Goal: Task Accomplishment & Management: Complete application form

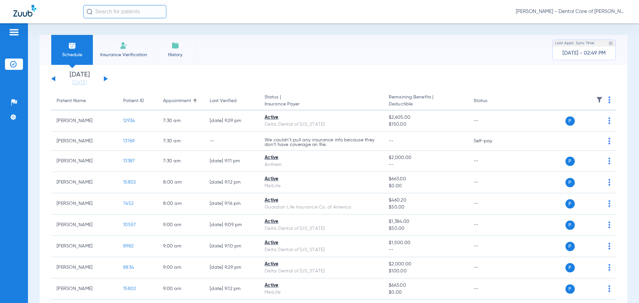
click at [183, 56] on span "History" at bounding box center [175, 55] width 32 height 7
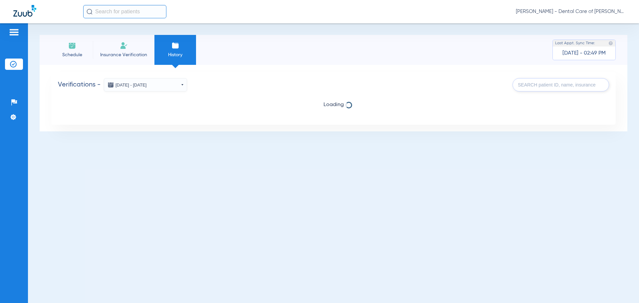
click at [142, 54] on span "Insurance Verification" at bounding box center [124, 55] width 52 height 7
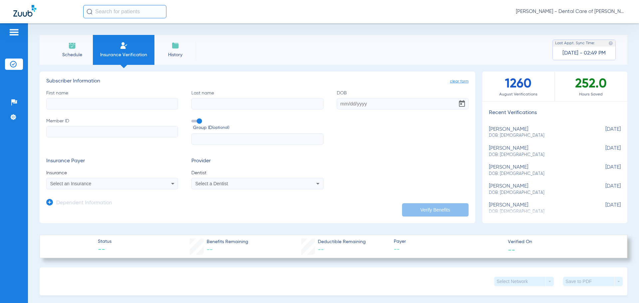
click at [109, 102] on input "First name" at bounding box center [112, 103] width 132 height 11
type input "[PERSON_NAME]"
type input "[DATE]"
click at [82, 129] on input "Member ID" at bounding box center [112, 131] width 132 height 11
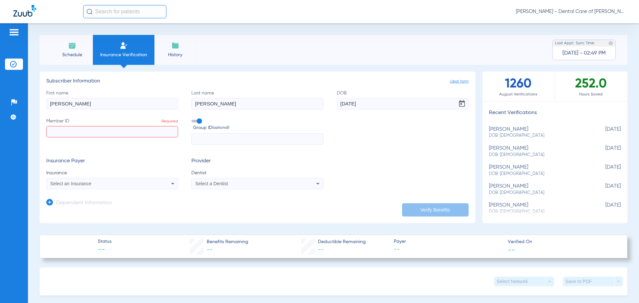
drag, startPoint x: 157, startPoint y: 128, endPoint x: 112, endPoint y: 133, distance: 45.2
paste input "22U4H8X88"
type input "22U4H8X88"
click at [158, 185] on div "Select an Insurance" at bounding box center [112, 184] width 131 height 8
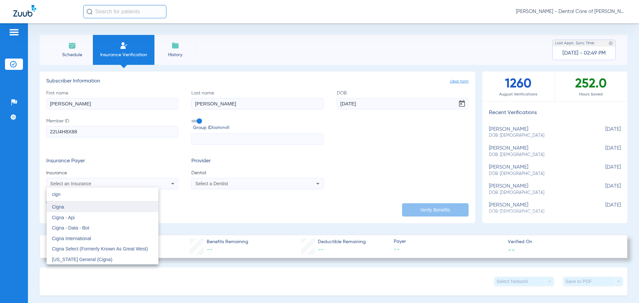
type input "cign"
click at [90, 207] on mat-option "Cigna" at bounding box center [103, 207] width 112 height 11
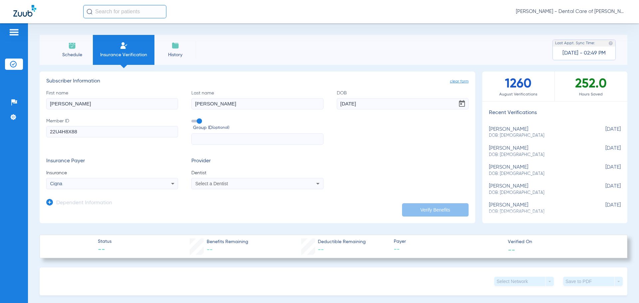
click at [233, 183] on div "Select a Dentist" at bounding box center [245, 183] width 100 height 5
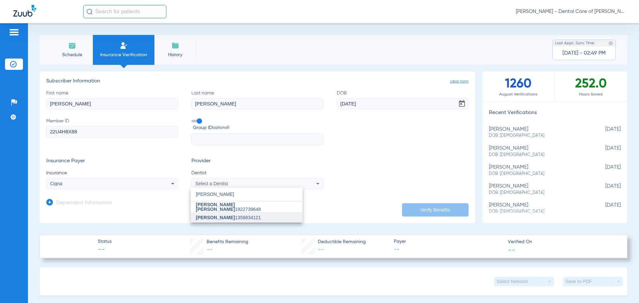
type input "[PERSON_NAME]"
click at [223, 216] on span "[PERSON_NAME] 1356834121" at bounding box center [228, 217] width 65 height 5
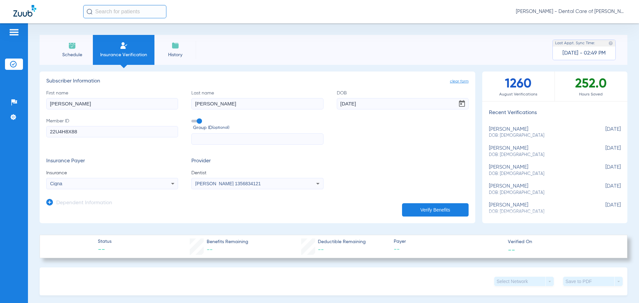
click at [429, 210] on button "Verify Benefits" at bounding box center [435, 209] width 67 height 13
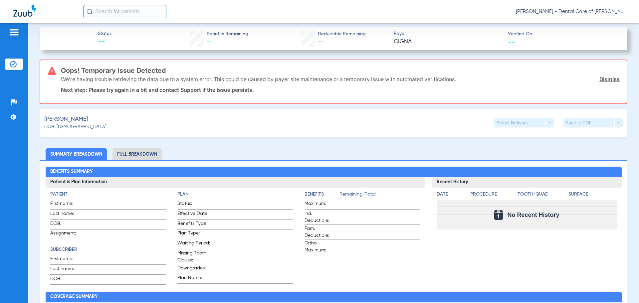
scroll to position [49, 0]
